Goal: Find specific page/section: Find specific page/section

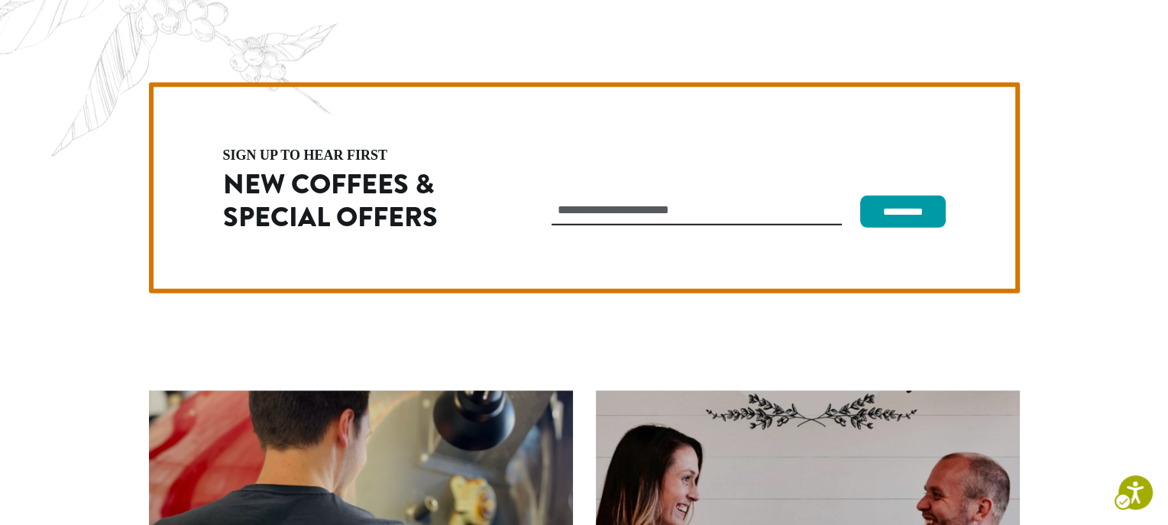
scroll to position [4313, 0]
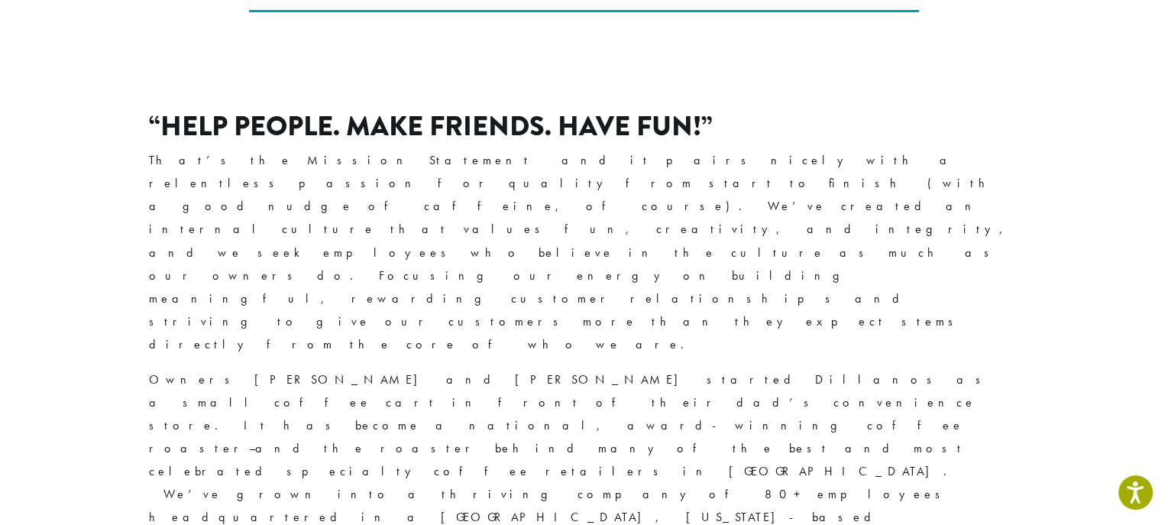
scroll to position [535, 0]
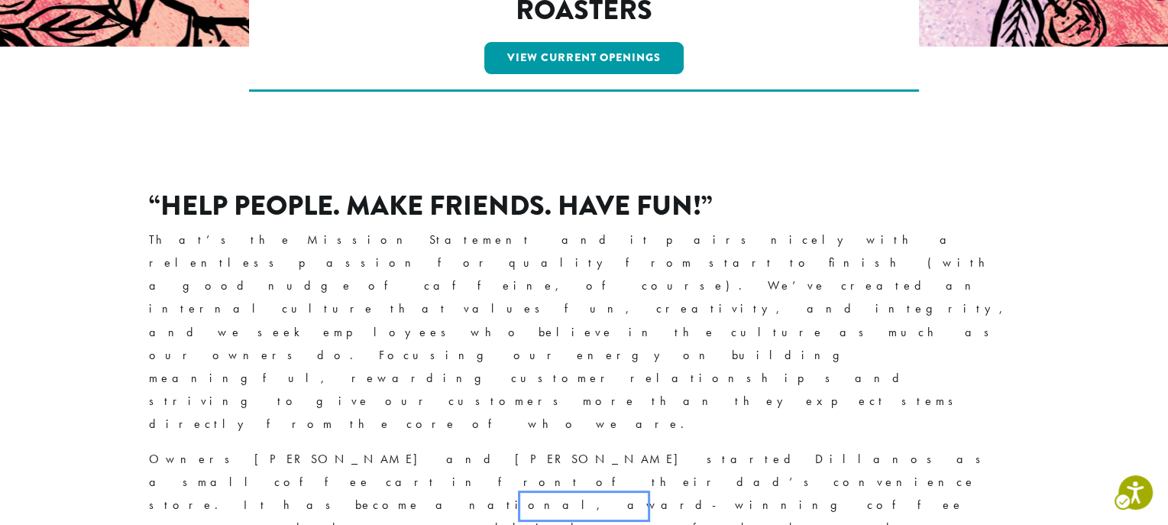
scroll to position [229, 0]
